Goal: Transaction & Acquisition: Purchase product/service

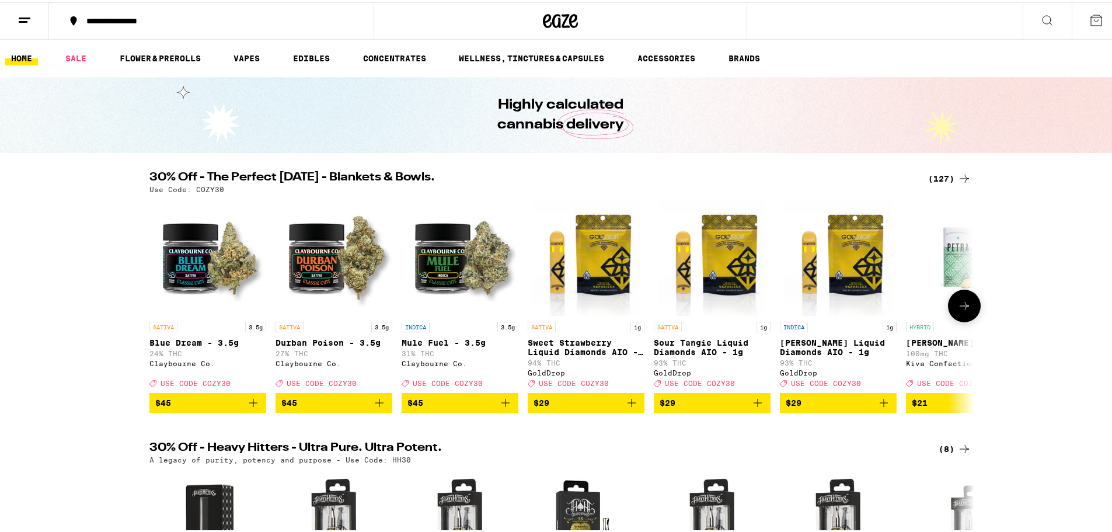
click at [595, 263] on img "Open page for Sweet Strawberry Liquid Diamonds AIO - 1g from GoldDrop" at bounding box center [586, 255] width 108 height 117
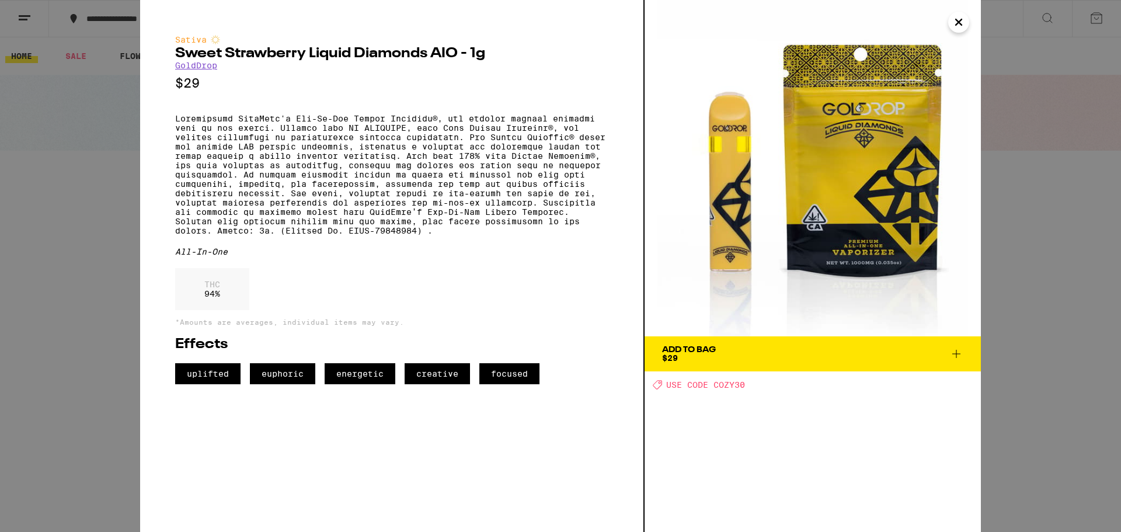
click at [79, 149] on div "Sativa Sweet Strawberry Liquid Diamonds AIO - 1g GoldDrop $29 All-In-One THC 94…" at bounding box center [560, 266] width 1121 height 532
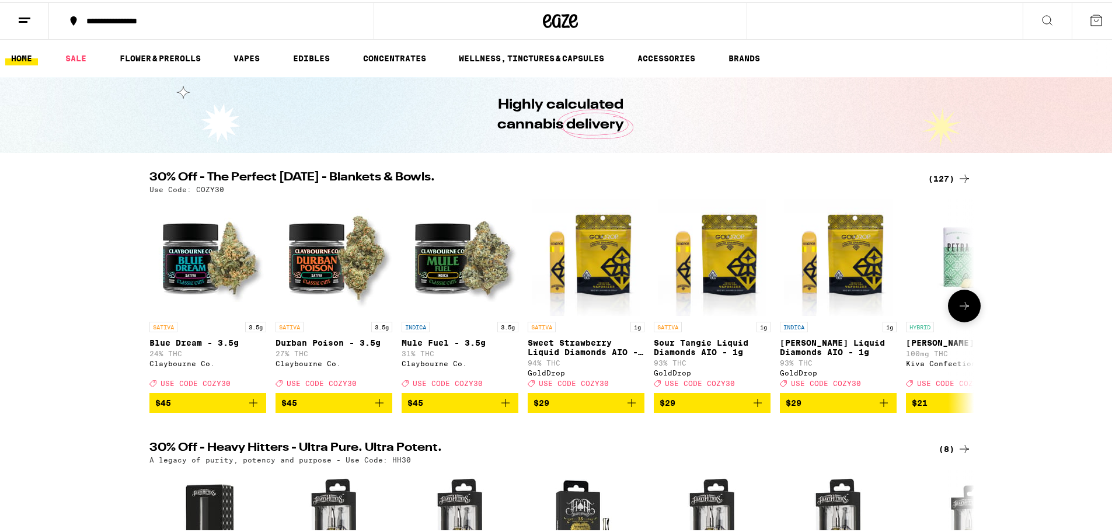
click at [964, 311] on icon at bounding box center [964, 304] width 14 height 14
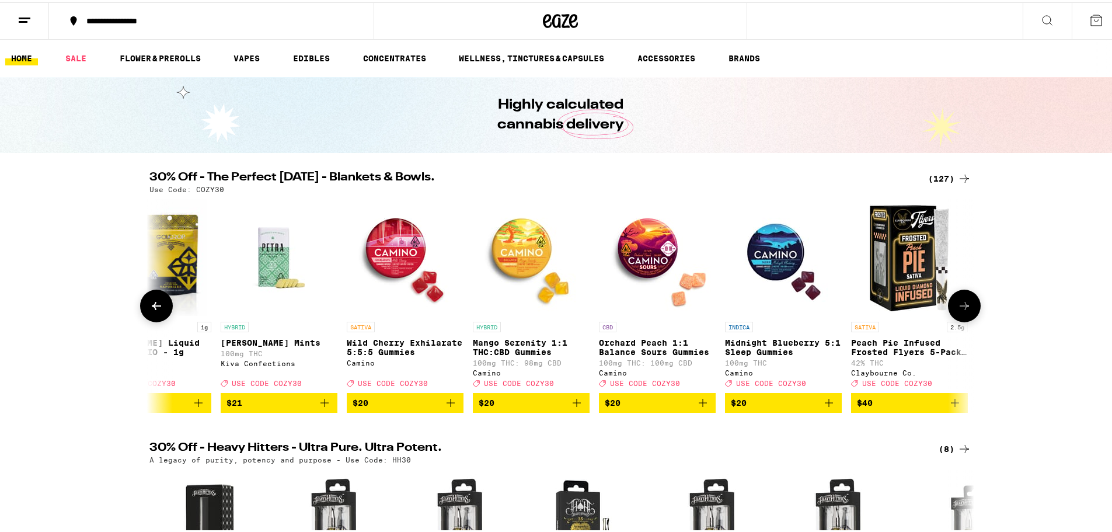
scroll to position [0, 695]
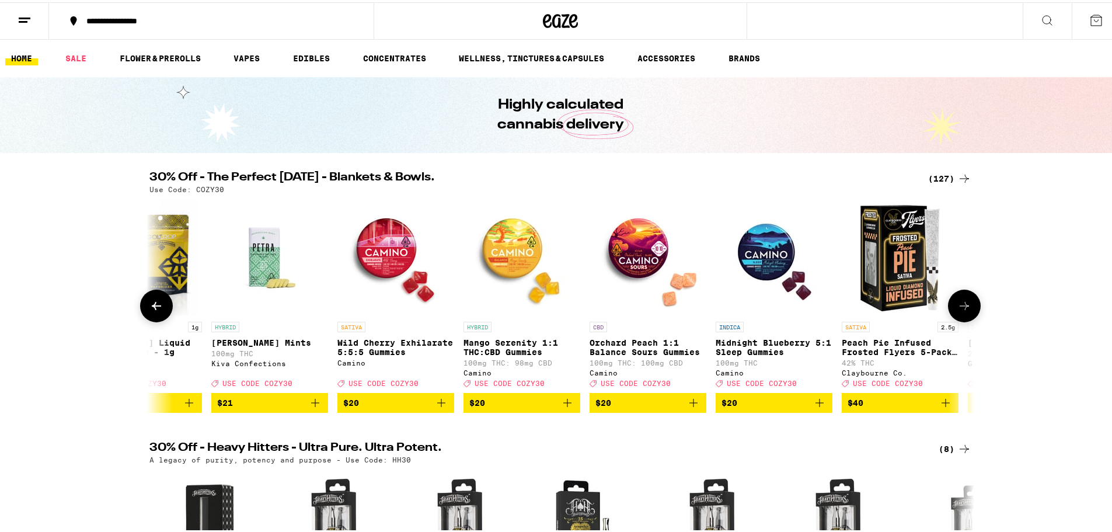
click at [964, 311] on icon at bounding box center [964, 304] width 14 height 14
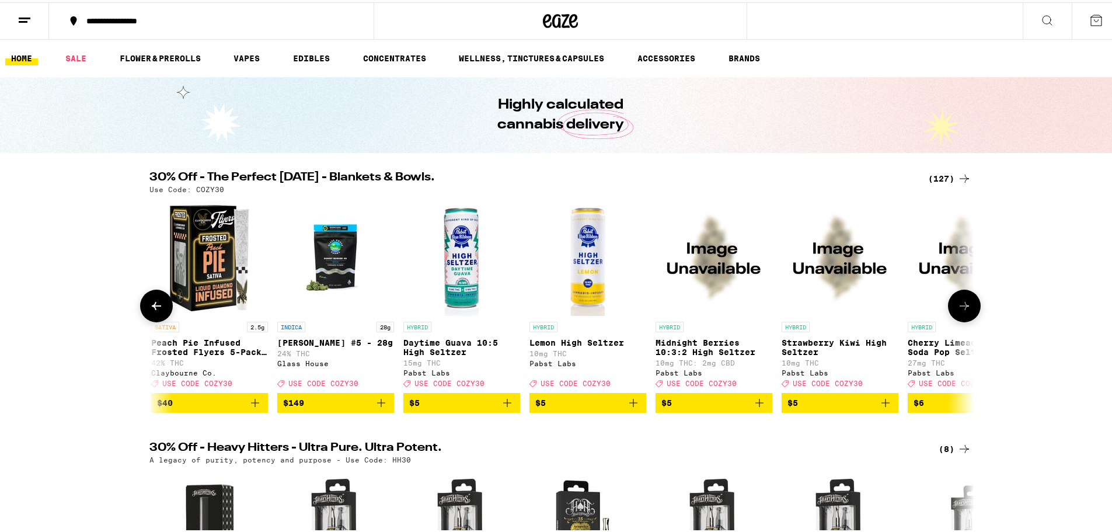
scroll to position [0, 1389]
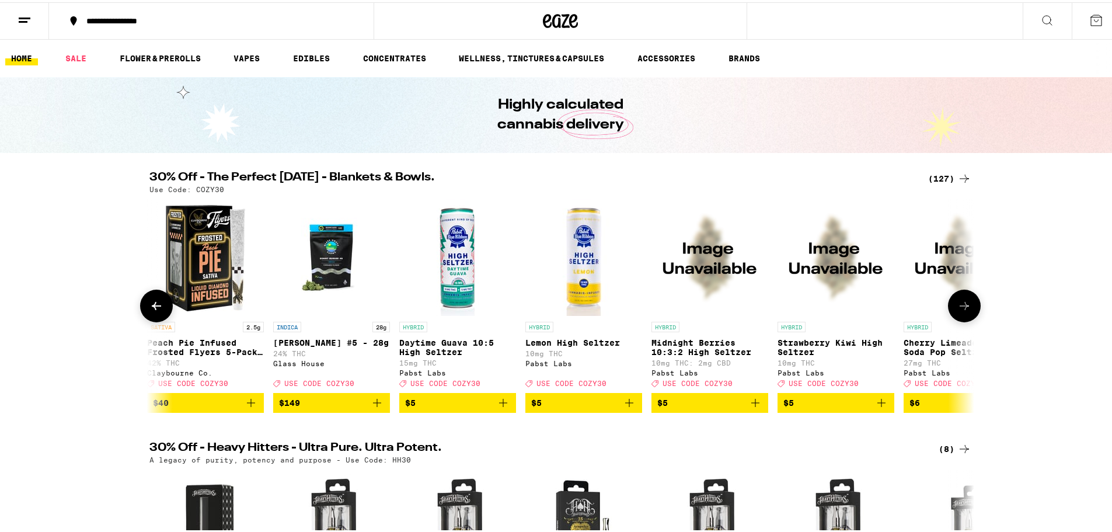
click at [964, 311] on icon at bounding box center [964, 304] width 14 height 14
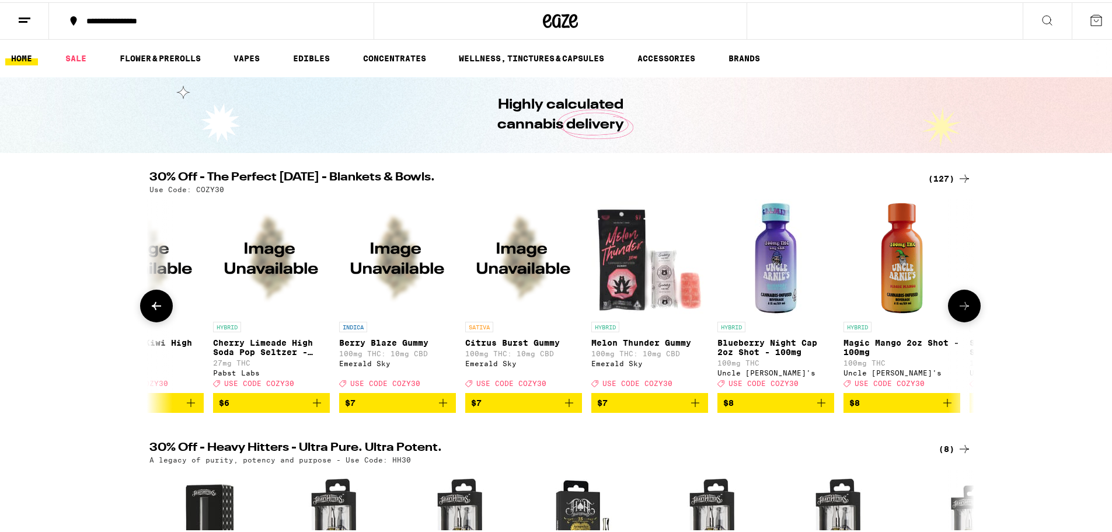
scroll to position [0, 2084]
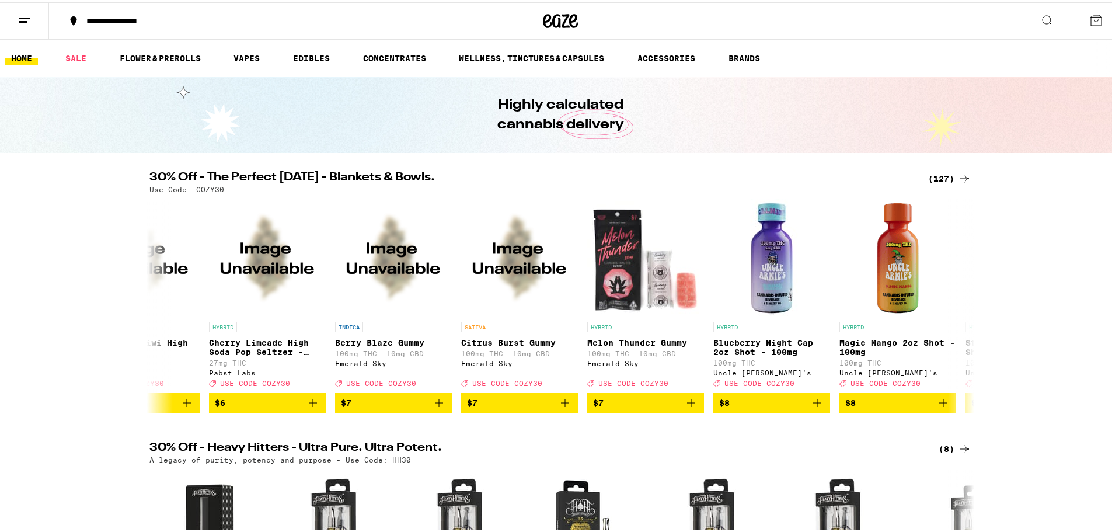
click at [933, 181] on div "(127)" at bounding box center [949, 176] width 43 height 14
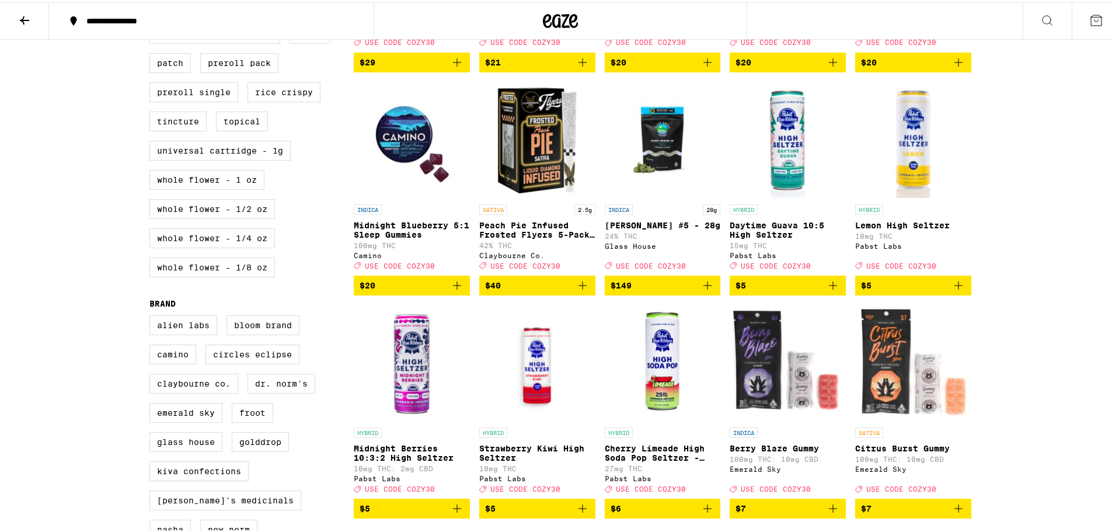
scroll to position [525, 0]
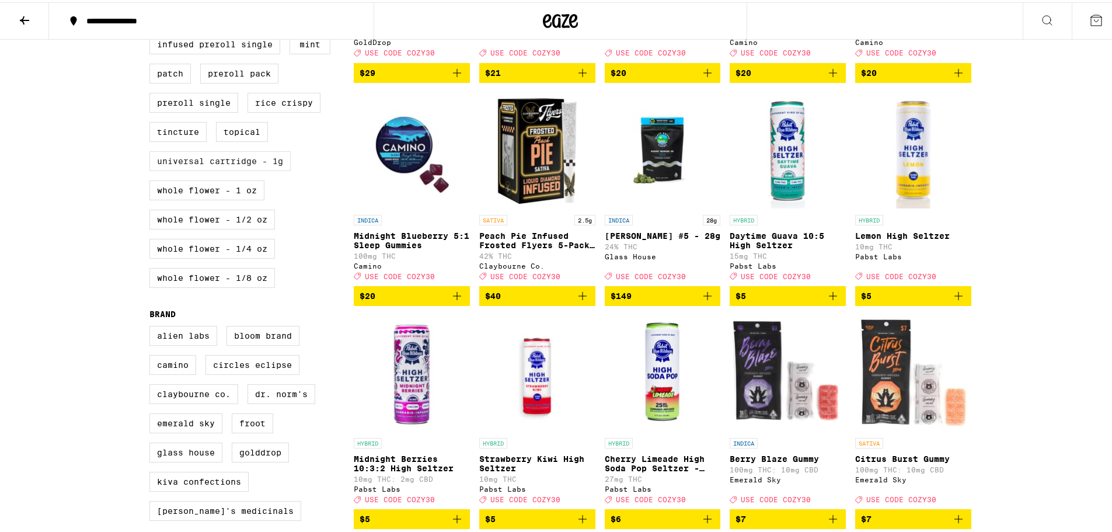
click at [253, 169] on label "Universal Cartridge - 1g" at bounding box center [219, 159] width 141 height 20
checkbox input "true"
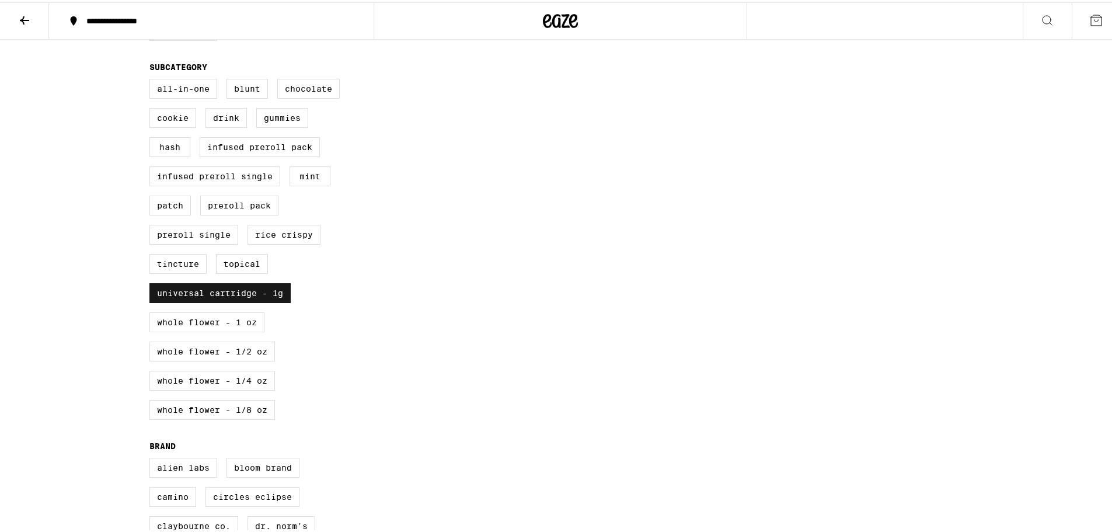
scroll to position [394, 0]
click at [190, 94] on label "All-In-One" at bounding box center [183, 86] width 68 height 20
click at [152, 78] on input "All-In-One" at bounding box center [152, 78] width 1 height 1
checkbox input "true"
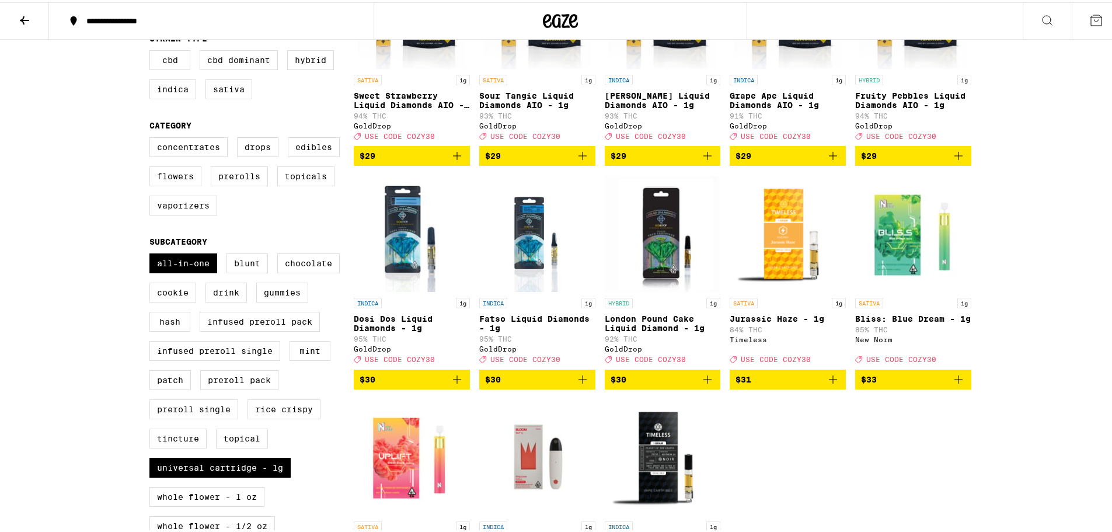
scroll to position [161, 0]
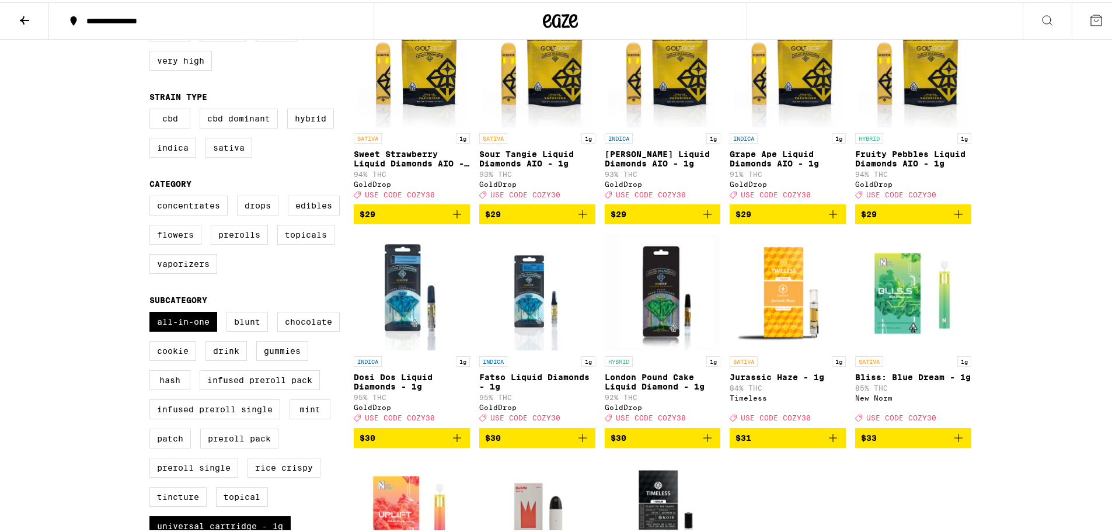
click at [700, 219] on icon "Add to bag" at bounding box center [707, 212] width 14 height 14
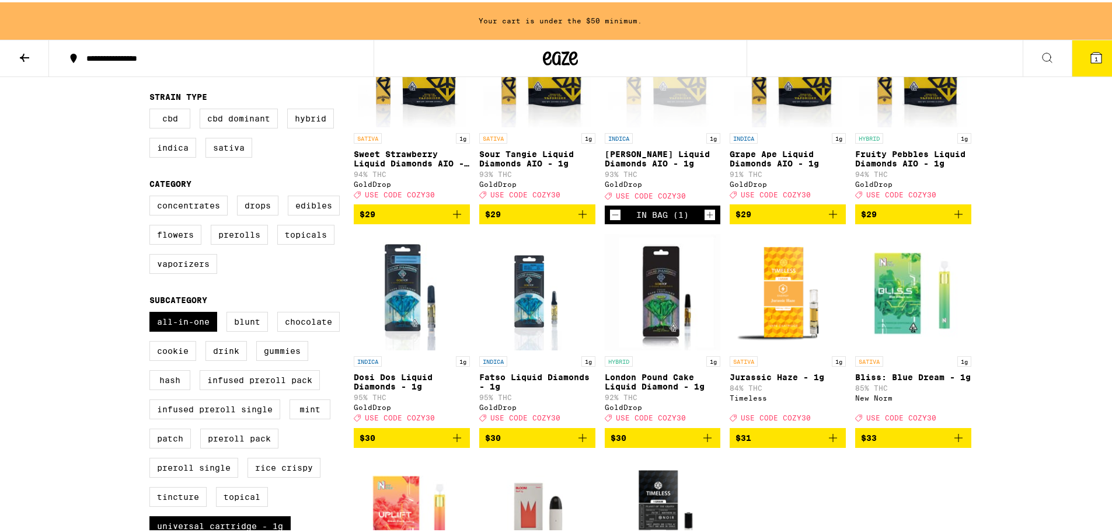
click at [955, 216] on icon "Add to bag" at bounding box center [958, 212] width 8 height 8
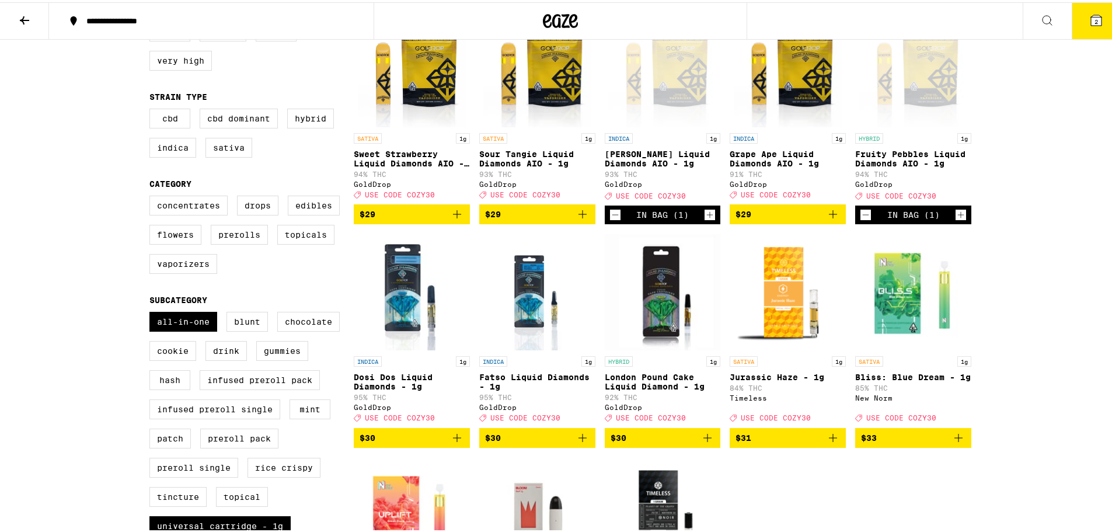
click at [826, 215] on icon "Add to bag" at bounding box center [833, 212] width 14 height 14
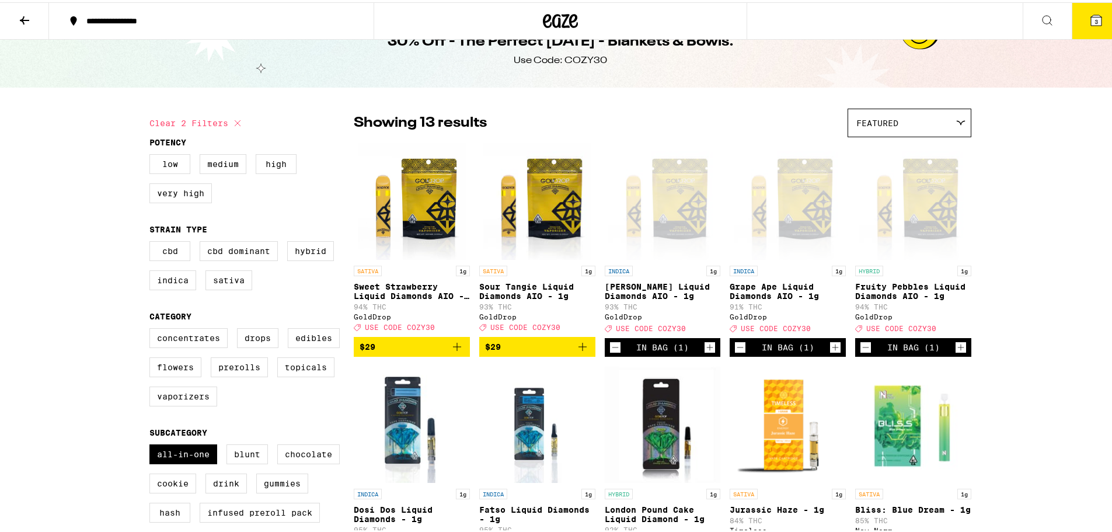
scroll to position [0, 0]
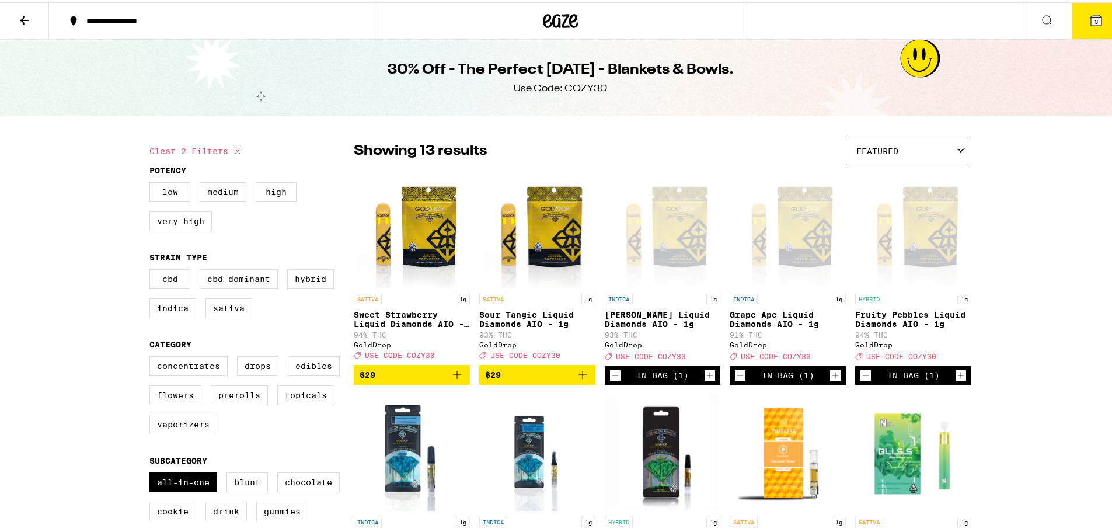
click at [1094, 22] on span "3" at bounding box center [1096, 19] width 4 height 7
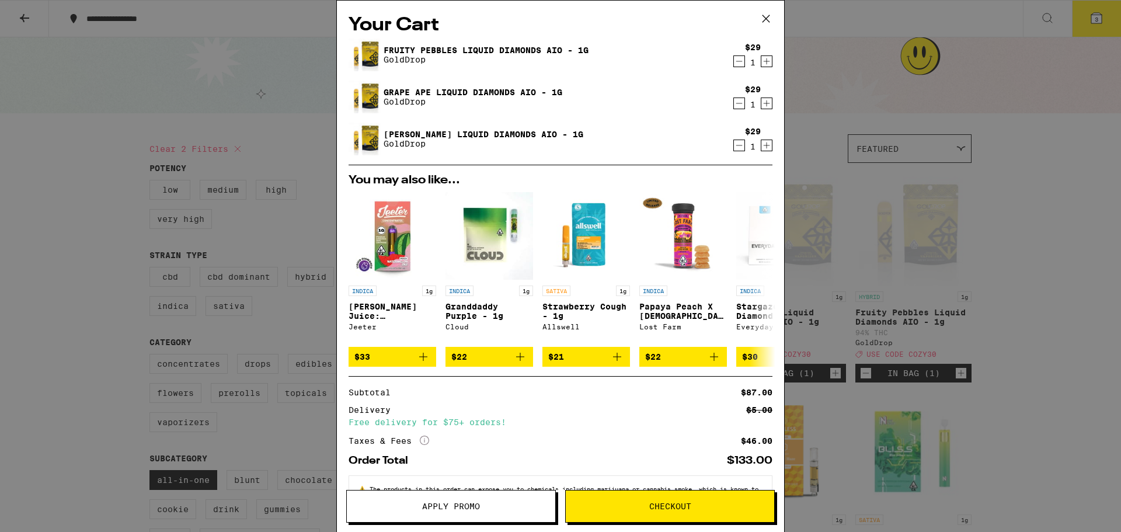
click at [512, 504] on span "Apply Promo" at bounding box center [451, 506] width 208 height 8
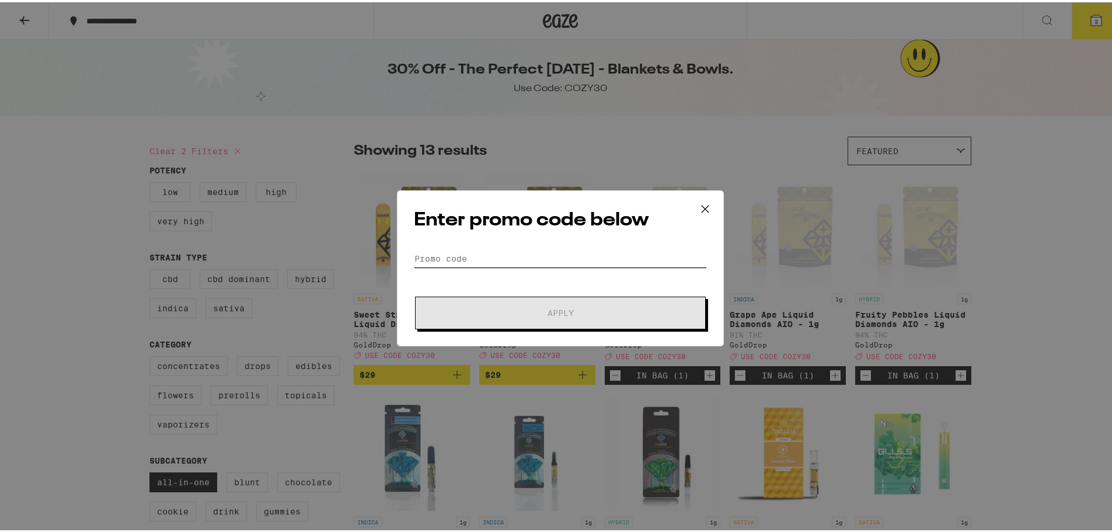
click at [480, 259] on input "Promo Code" at bounding box center [560, 257] width 293 height 18
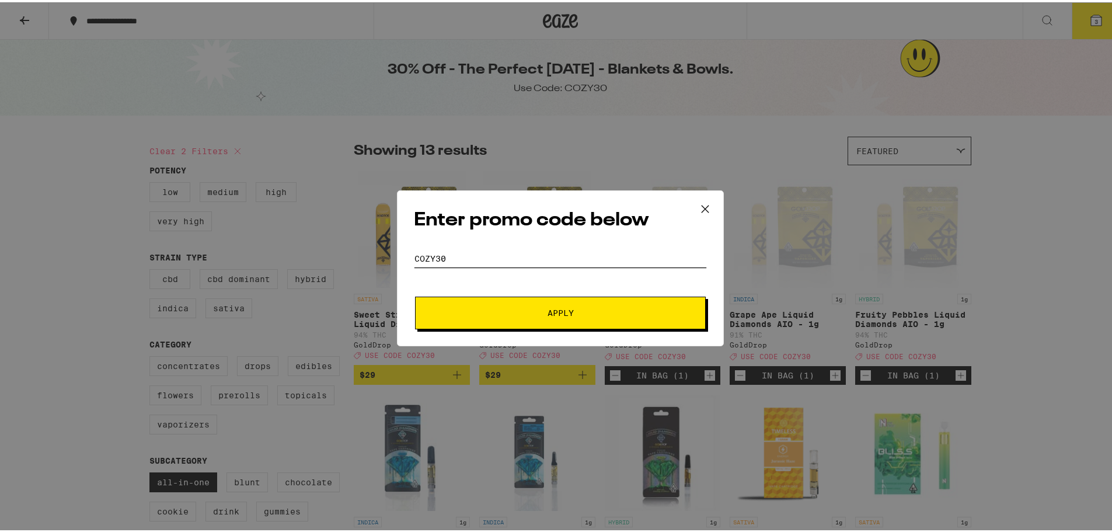
type input "Cozy30"
click at [555, 319] on button "Apply" at bounding box center [560, 310] width 291 height 33
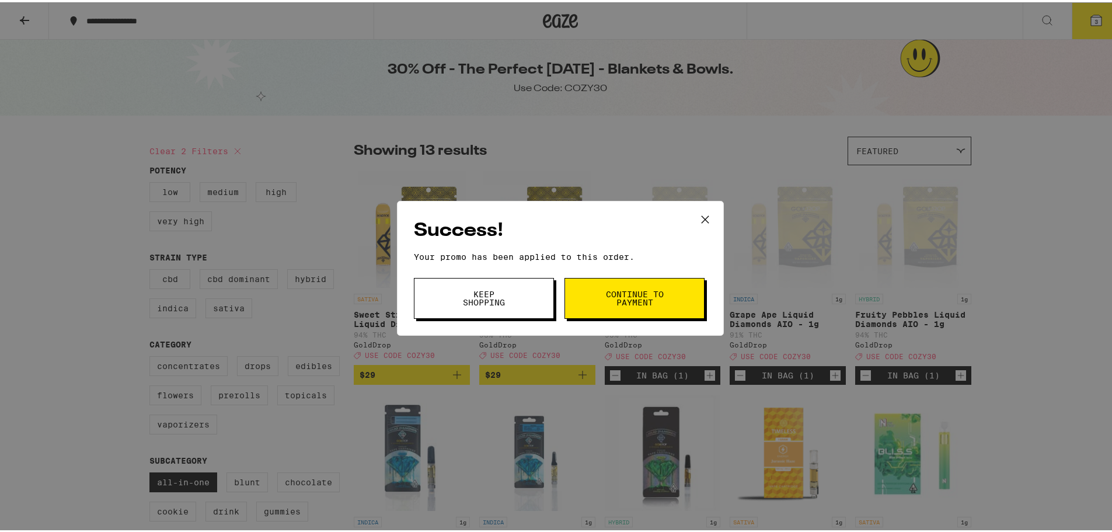
click at [579, 302] on button "Continue to payment" at bounding box center [634, 296] width 140 height 41
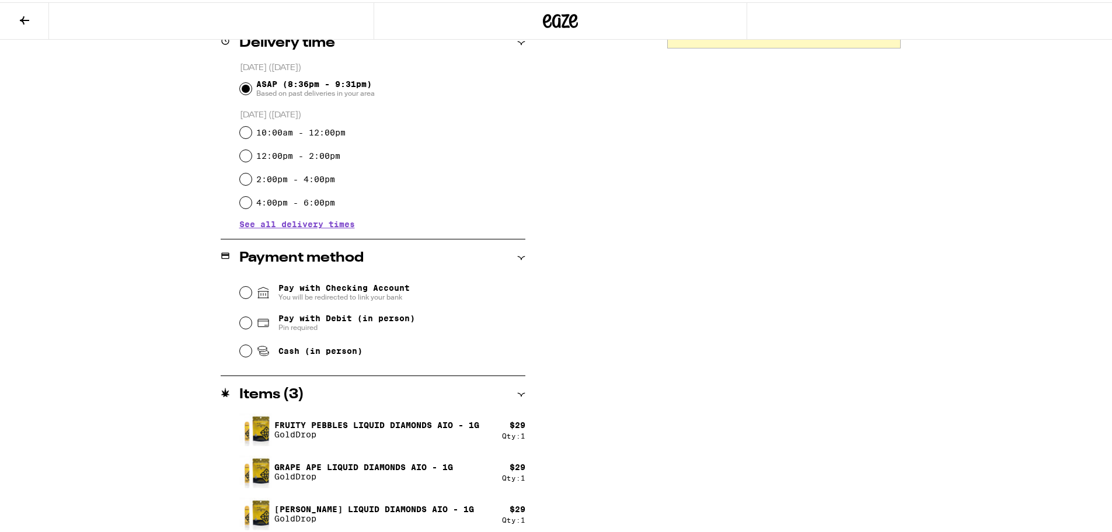
scroll to position [309, 0]
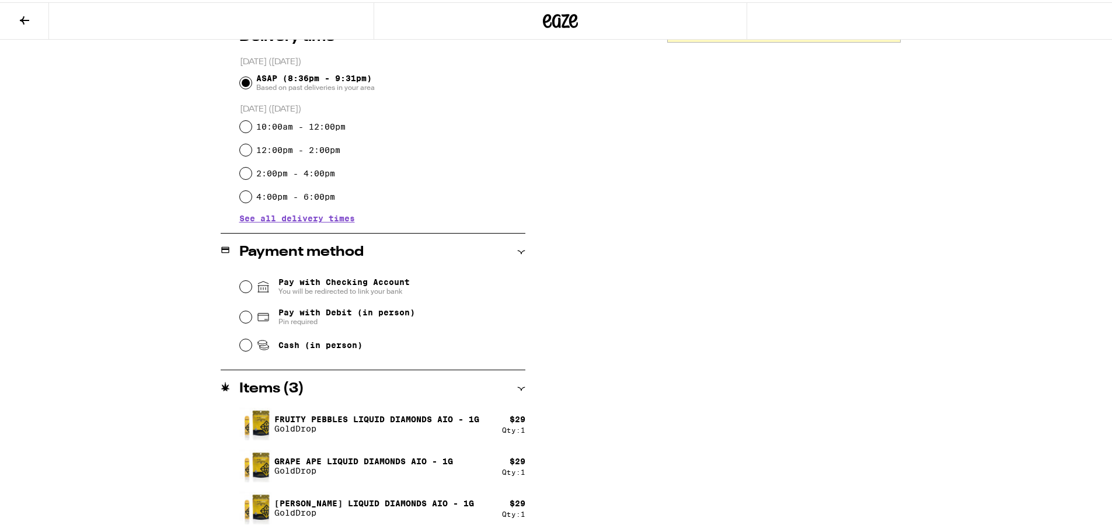
click at [309, 347] on span "Cash (in person)" at bounding box center [320, 342] width 84 height 9
click at [252, 348] on input "Cash (in person)" at bounding box center [246, 343] width 12 height 12
radio input "true"
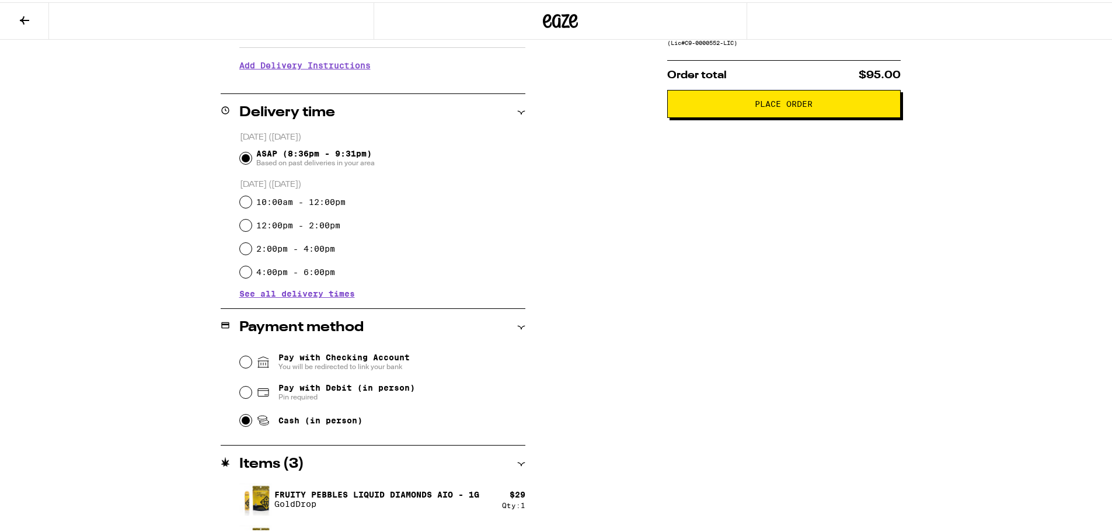
scroll to position [0, 0]
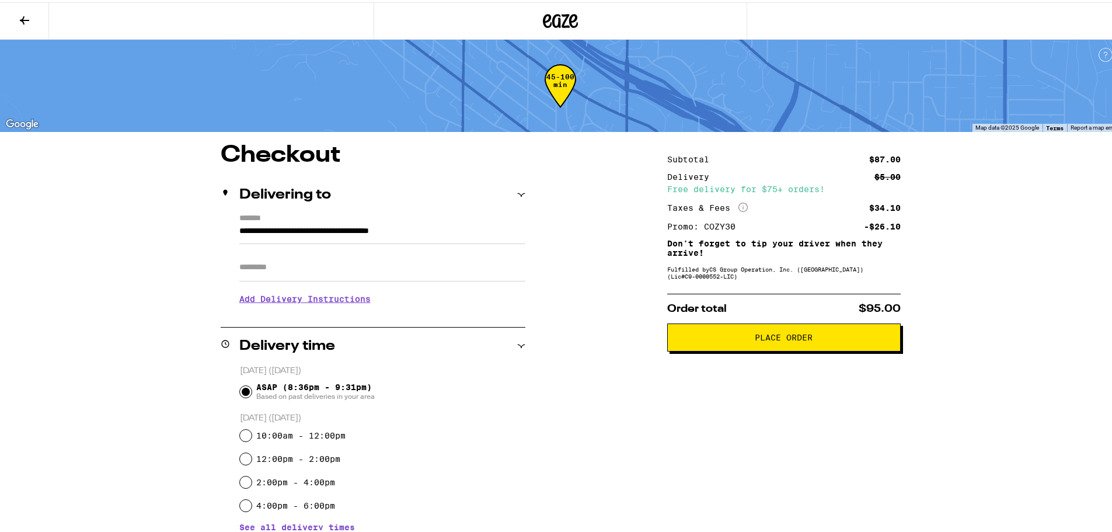
click at [302, 267] on input "Apt/Suite" at bounding box center [382, 265] width 286 height 28
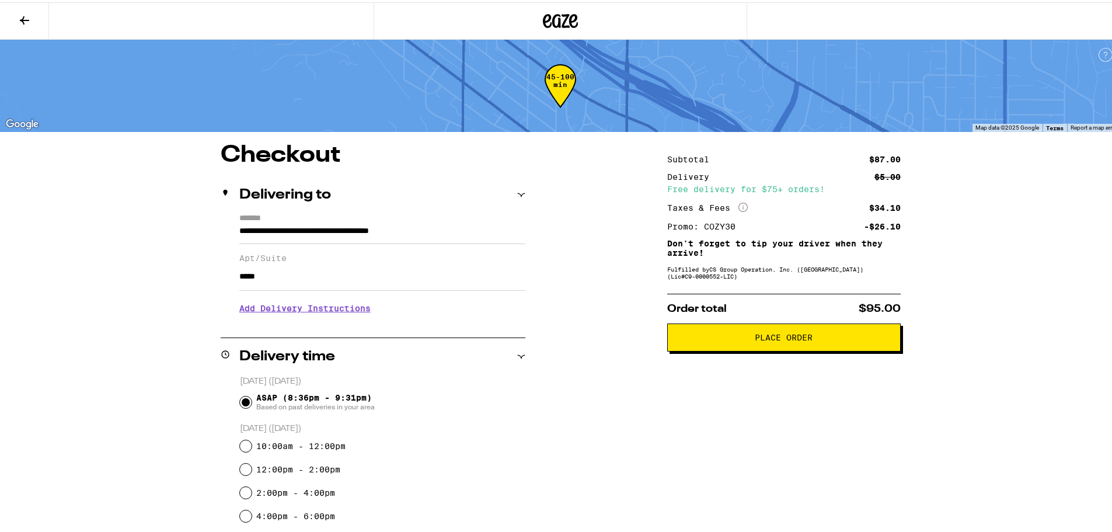
type input "*****"
click at [618, 347] on div "**********" at bounding box center [560, 496] width 841 height 710
click at [806, 338] on span "Place Order" at bounding box center [784, 335] width 58 height 8
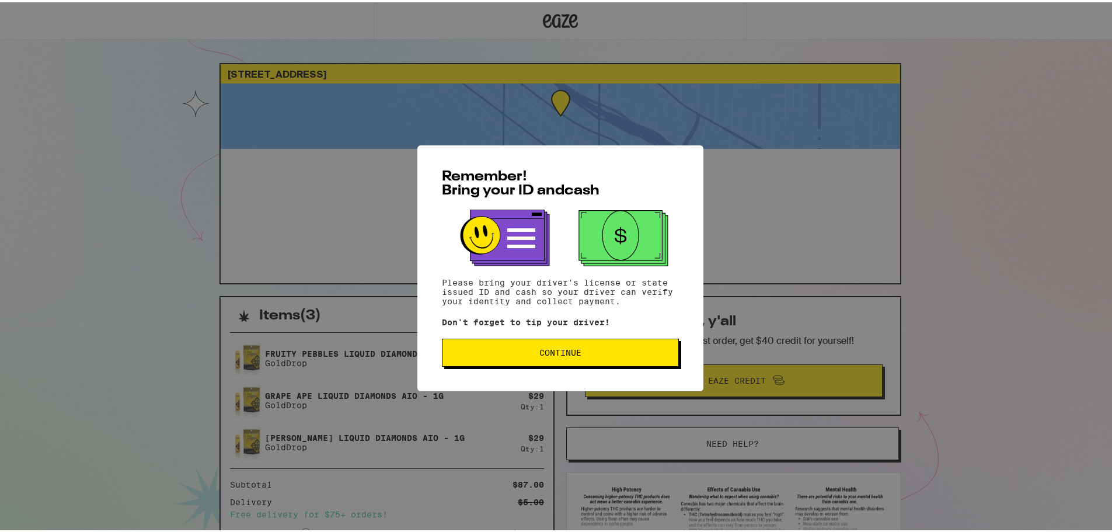
click at [580, 343] on button "Continue" at bounding box center [560, 350] width 237 height 28
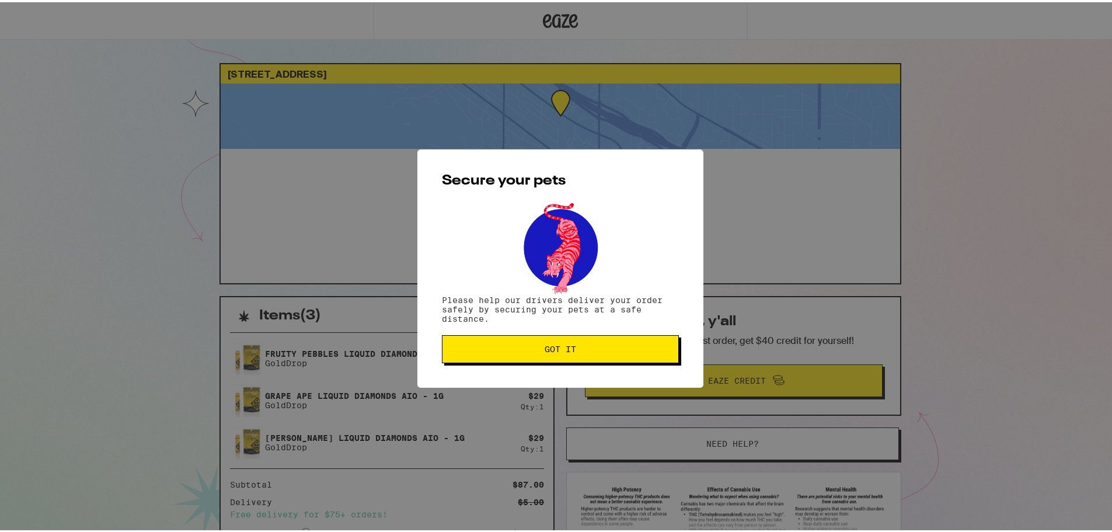
click at [580, 343] on button "Got it" at bounding box center [560, 347] width 237 height 28
